Goal: Find specific page/section: Find specific page/section

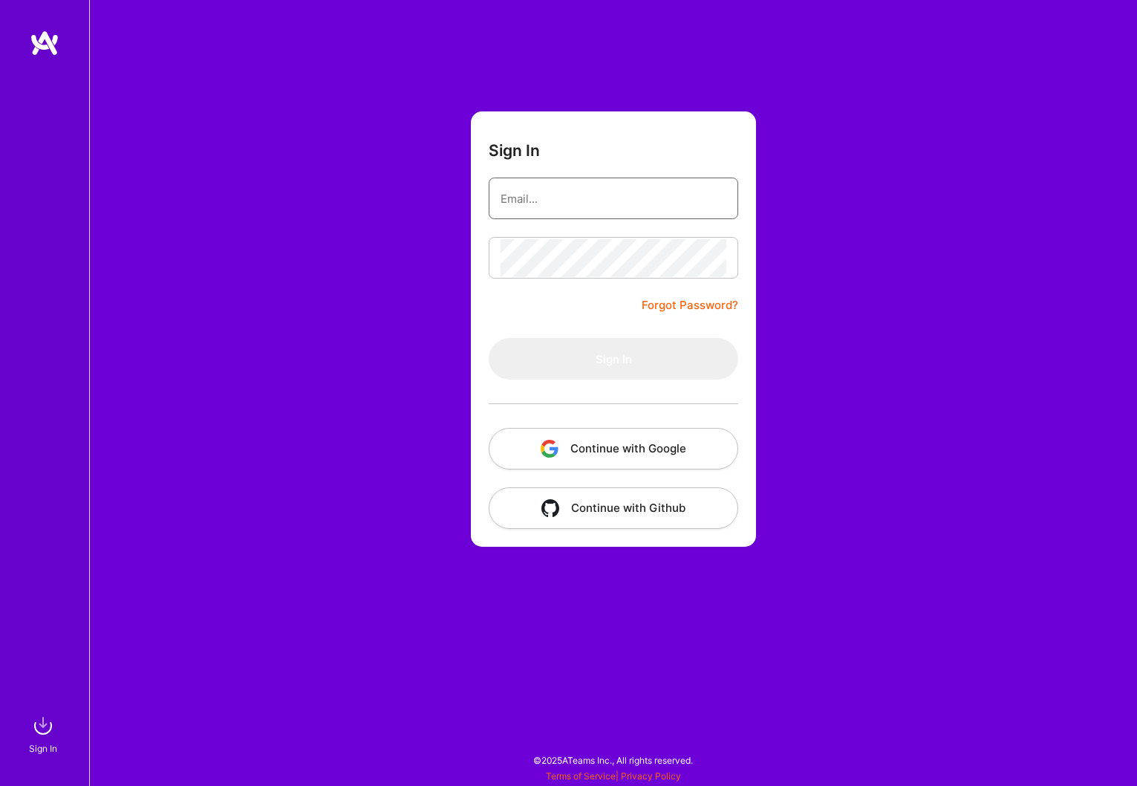
click at [570, 195] on input "email" at bounding box center [614, 199] width 226 height 38
paste input "[EMAIL_ADDRESS][PERSON_NAME][DOMAIN_NAME]"
type input "[EMAIL_ADDRESS][PERSON_NAME][DOMAIN_NAME]"
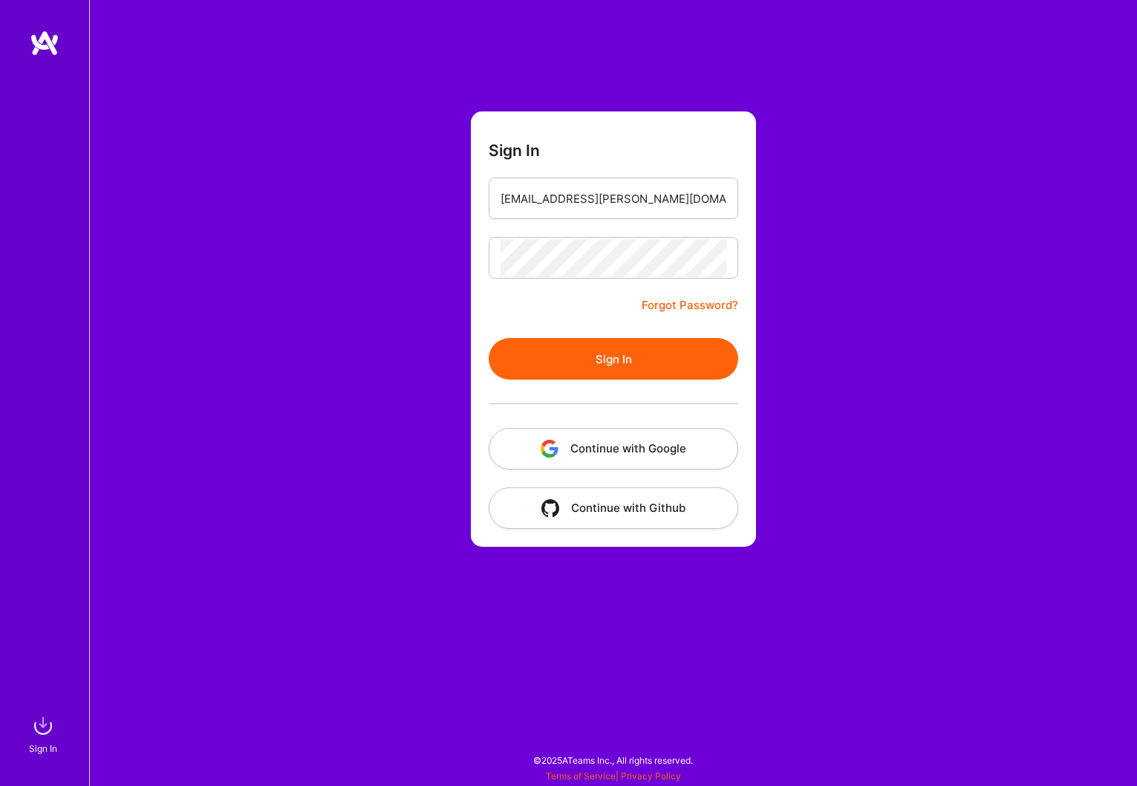
click at [625, 370] on button "Sign In" at bounding box center [614, 359] width 250 height 42
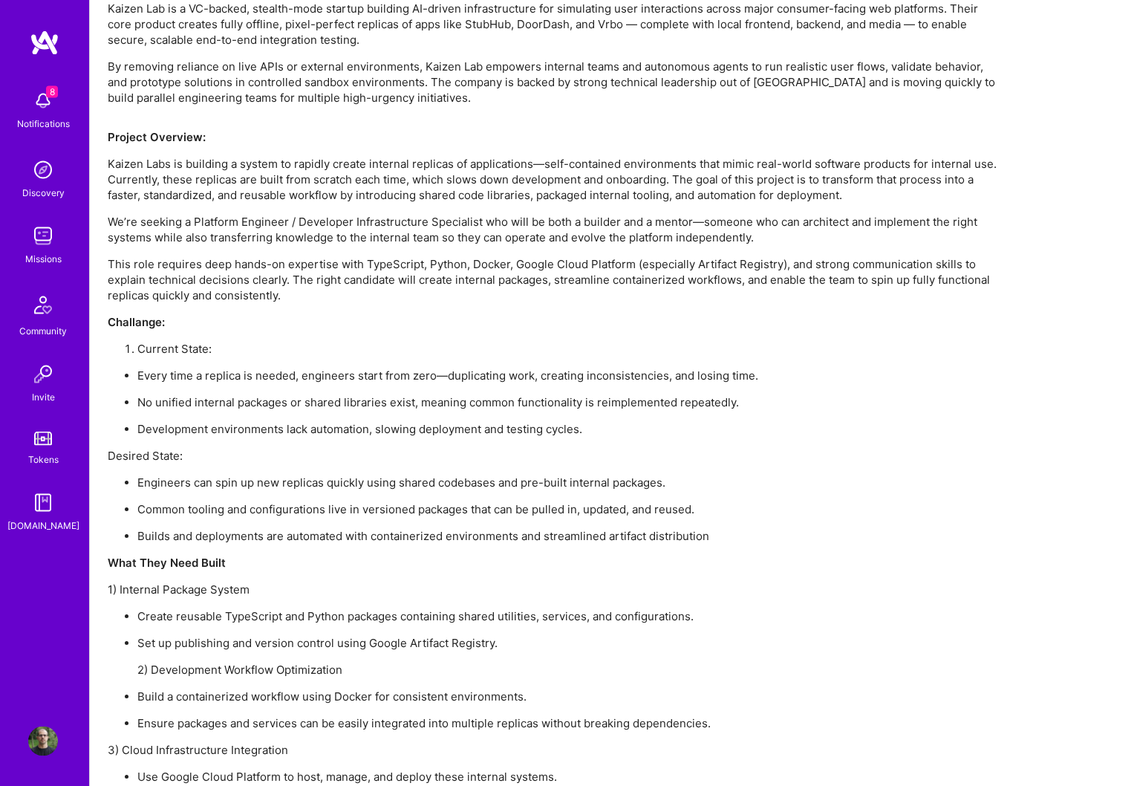
scroll to position [980, 0]
